Goal: Task Accomplishment & Management: Manage account settings

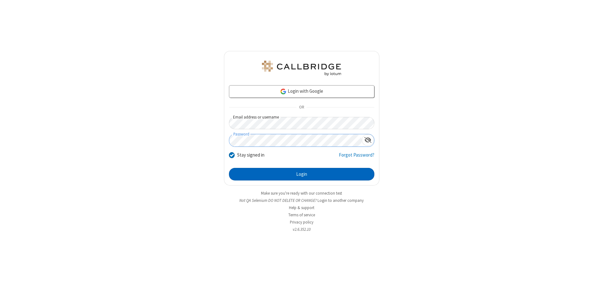
click at [302, 174] on button "Login" at bounding box center [302, 174] width 146 height 13
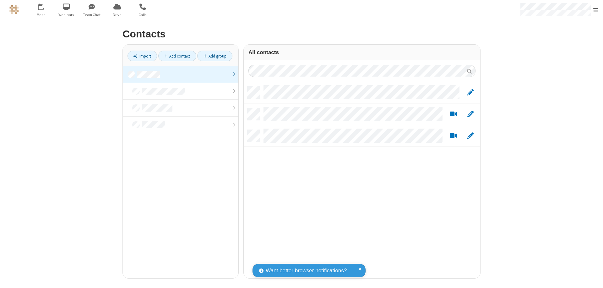
click at [181, 74] on link at bounding box center [181, 74] width 116 height 17
click at [177, 56] on link "Add contact" at bounding box center [177, 56] width 38 height 11
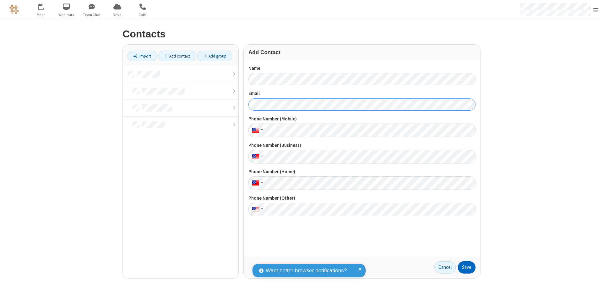
click at [467, 267] on button "Save" at bounding box center [467, 267] width 18 height 13
